Goal: Task Accomplishment & Management: Use online tool/utility

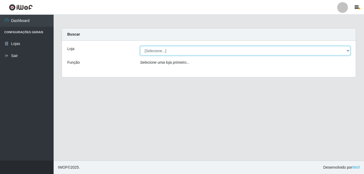
click at [187, 50] on select "[Selecione...] Ajubá Mercado" at bounding box center [245, 50] width 210 height 9
select select "402"
click at [140, 46] on select "[Selecione...] Ajubá Mercado" at bounding box center [245, 50] width 210 height 9
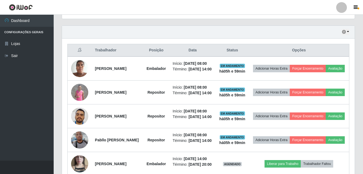
scroll to position [188, 0]
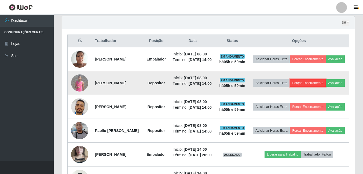
click at [323, 84] on button "Forçar Encerramento" at bounding box center [308, 83] width 36 height 8
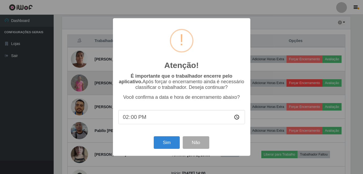
scroll to position [111, 290]
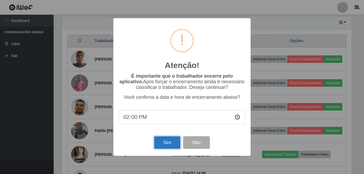
click at [162, 143] on button "Sim" at bounding box center [167, 142] width 26 height 13
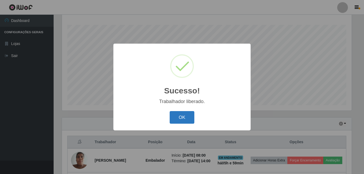
click at [173, 118] on button "OK" at bounding box center [182, 117] width 25 height 13
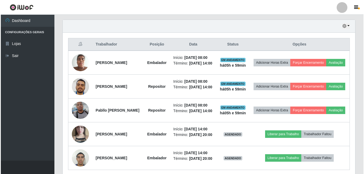
scroll to position [194, 0]
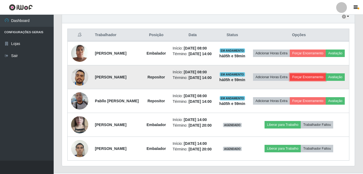
click at [323, 80] on button "Forçar Encerramento" at bounding box center [308, 77] width 36 height 8
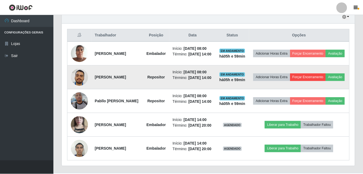
scroll to position [111, 290]
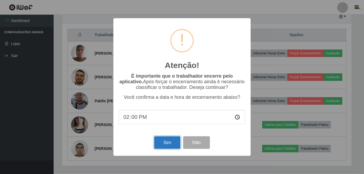
click at [162, 141] on button "Sim" at bounding box center [167, 142] width 26 height 13
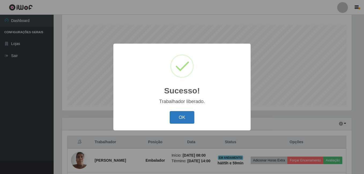
click at [182, 117] on button "OK" at bounding box center [182, 117] width 25 height 13
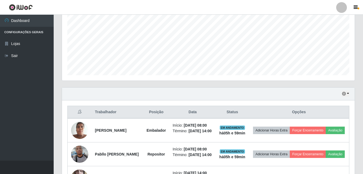
scroll to position [167, 0]
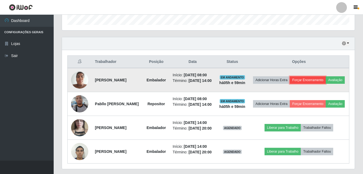
click at [316, 78] on button "Forçar Encerramento" at bounding box center [308, 80] width 36 height 8
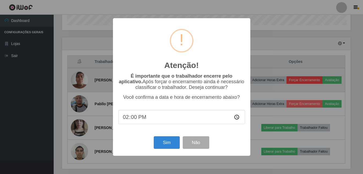
scroll to position [111, 290]
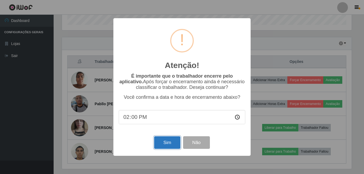
click at [162, 142] on button "Sim" at bounding box center [167, 142] width 26 height 13
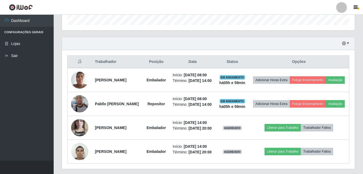
scroll to position [0, 0]
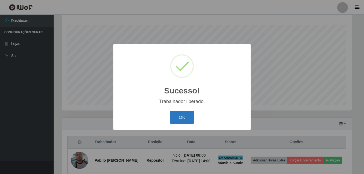
click at [179, 114] on button "OK" at bounding box center [182, 117] width 25 height 13
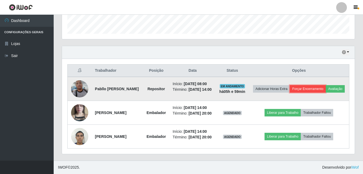
click at [324, 85] on button "Forçar Encerramento" at bounding box center [308, 89] width 36 height 8
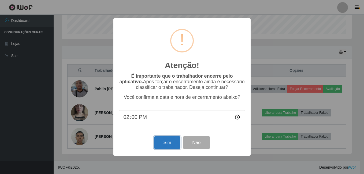
click at [167, 140] on button "Sim" at bounding box center [167, 142] width 26 height 13
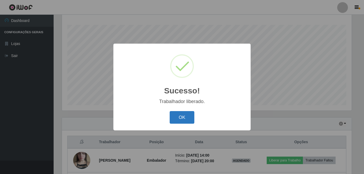
click at [178, 115] on button "OK" at bounding box center [182, 117] width 25 height 13
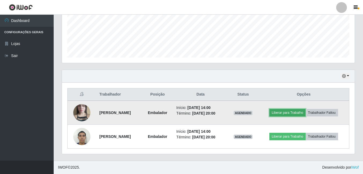
click at [296, 114] on button "Liberar para Trabalho" at bounding box center [287, 113] width 36 height 8
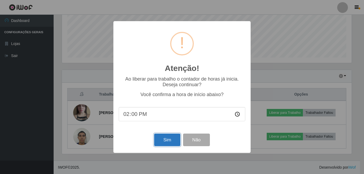
click at [156, 140] on button "Sim" at bounding box center [167, 140] width 26 height 13
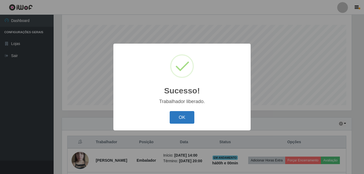
click at [182, 114] on button "OK" at bounding box center [182, 117] width 25 height 13
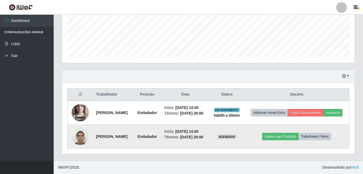
click at [82, 134] on img at bounding box center [80, 136] width 17 height 23
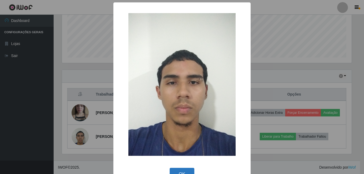
click at [179, 171] on button "OK" at bounding box center [182, 174] width 25 height 13
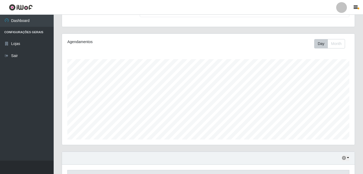
scroll to position [142, 0]
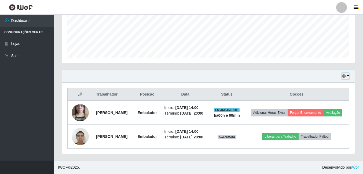
click at [346, 73] on button "button" at bounding box center [346, 76] width 8 height 6
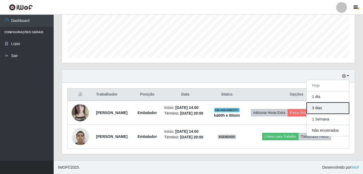
click at [322, 103] on button "3 dias" at bounding box center [327, 108] width 42 height 11
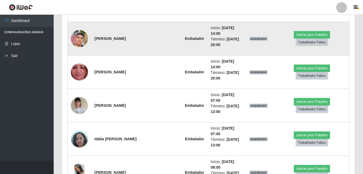
scroll to position [357, 0]
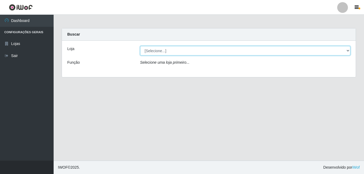
click at [160, 51] on select "[Selecione...] Ajubá Mercado" at bounding box center [245, 50] width 210 height 9
select select "402"
click at [140, 46] on select "[Selecione...] Ajubá Mercado" at bounding box center [245, 50] width 210 height 9
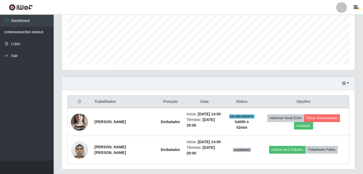
scroll to position [134, 0]
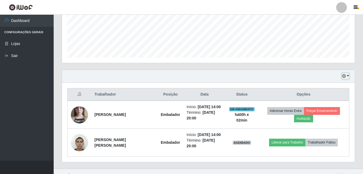
click at [345, 75] on icon "button" at bounding box center [344, 76] width 4 height 4
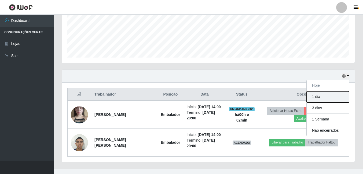
click at [330, 95] on button "1 dia" at bounding box center [327, 96] width 42 height 11
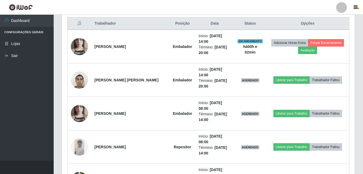
scroll to position [215, 0]
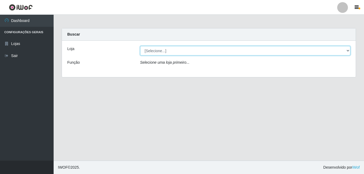
click at [186, 54] on select "[Selecione...] Ajubá Mercado" at bounding box center [245, 50] width 210 height 9
select select "402"
click at [140, 46] on select "[Selecione...] Ajubá Mercado" at bounding box center [245, 50] width 210 height 9
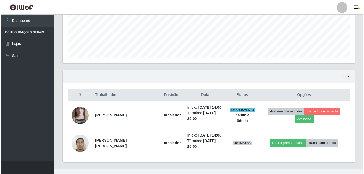
scroll to position [142, 0]
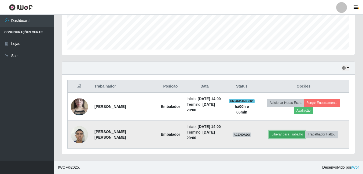
click at [291, 135] on button "Liberar para Trabalho" at bounding box center [287, 135] width 36 height 8
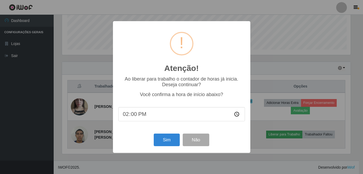
scroll to position [111, 290]
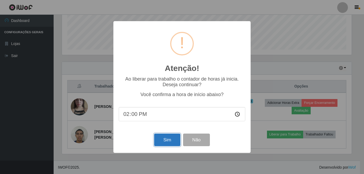
click at [167, 139] on button "Sim" at bounding box center [167, 140] width 26 height 13
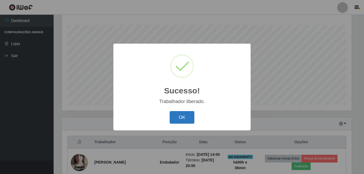
click at [187, 115] on button "OK" at bounding box center [182, 117] width 25 height 13
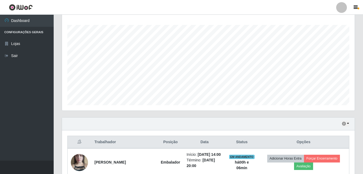
scroll to position [140, 0]
